Goal: Navigation & Orientation: Find specific page/section

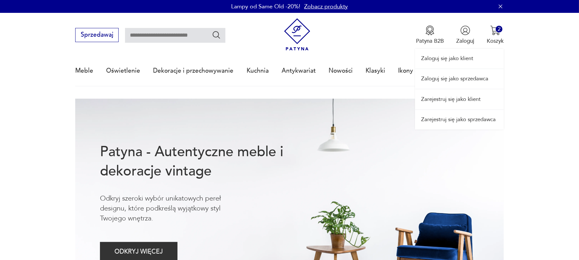
click at [458, 79] on link "Zaloguj się jako sprzedawca" at bounding box center [459, 79] width 89 height 20
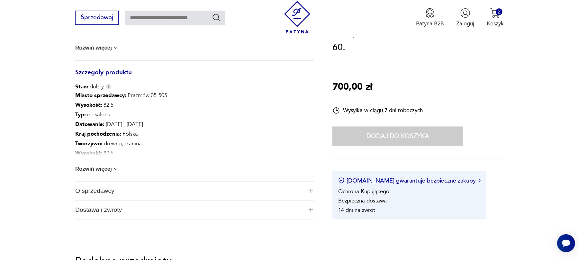
scroll to position [386, 0]
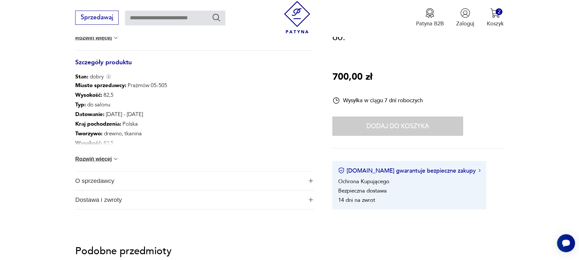
click at [127, 179] on span "O sprzedawcy" at bounding box center [189, 181] width 228 height 19
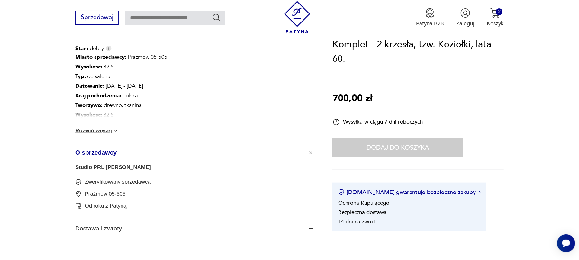
scroll to position [429, 0]
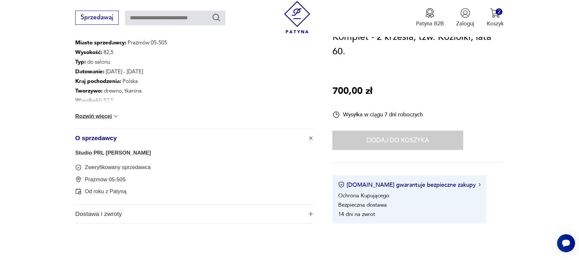
click at [103, 111] on div "Miasto sprzedawcy : Prażmów 05-505 Wysokość : 82,5 Typ : do salonu Datowanie : …" at bounding box center [194, 83] width 239 height 91
click at [102, 115] on button "Rozwiń więcej" at bounding box center [97, 116] width 44 height 6
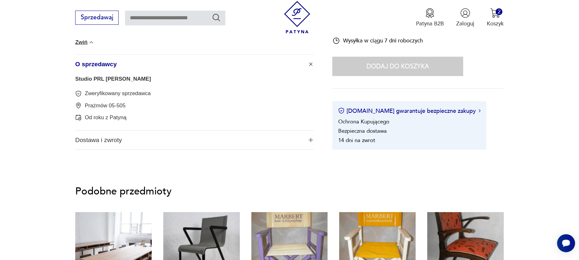
scroll to position [558, 0]
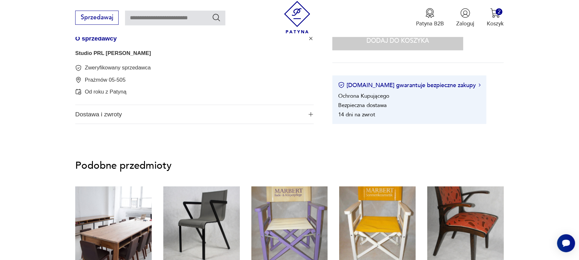
click at [118, 48] on div "Studio PRL Marta Nowacka Zweryfikowany sprzedawca Prażmów 05-505 Od roku z Paty…" at bounding box center [194, 76] width 239 height 57
click at [118, 53] on link "Studio PRL Marta Nowacka" at bounding box center [113, 53] width 76 height 6
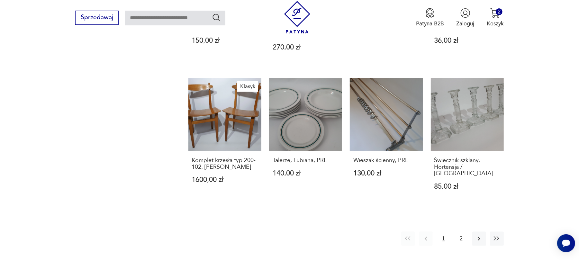
scroll to position [643, 0]
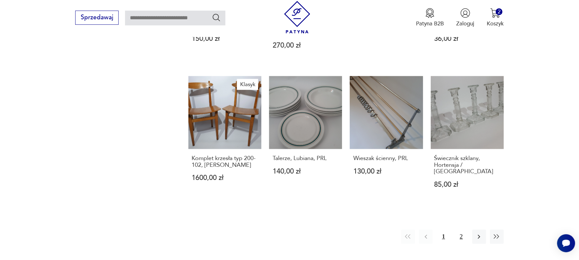
click at [461, 230] on button "2" at bounding box center [462, 237] width 14 height 14
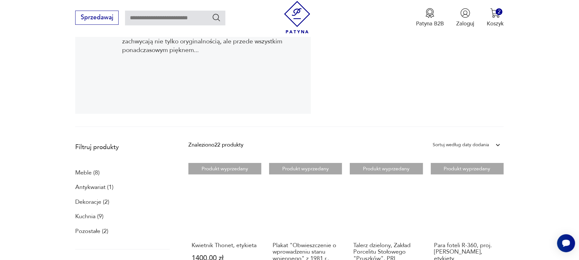
scroll to position [129, 0]
